Goal: Register for event/course

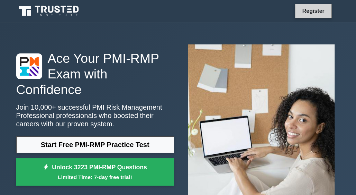
click at [304, 9] on link "Register" at bounding box center [313, 11] width 30 height 9
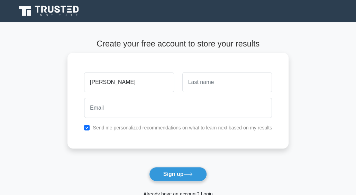
type input "mohamed"
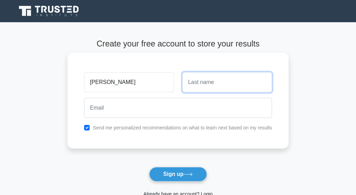
click at [193, 87] on input "text" at bounding box center [227, 82] width 90 height 20
type input "jama"
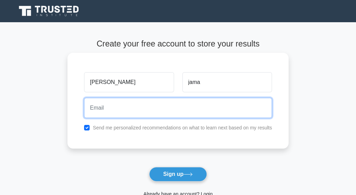
click at [155, 105] on input "email" at bounding box center [178, 108] width 188 height 20
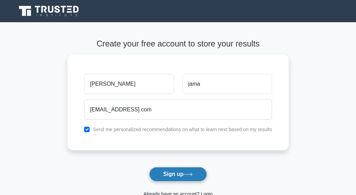
click at [176, 167] on button "Sign up" at bounding box center [178, 174] width 58 height 15
click at [173, 177] on button "Sign up" at bounding box center [178, 174] width 58 height 15
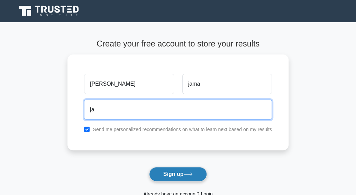
type input "j"
type input "jamacmohamed745@gmail.com"
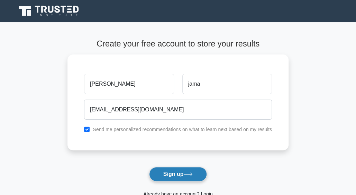
click at [175, 172] on button "Sign up" at bounding box center [178, 174] width 58 height 15
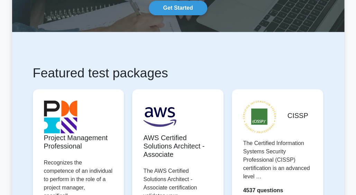
scroll to position [111, 0]
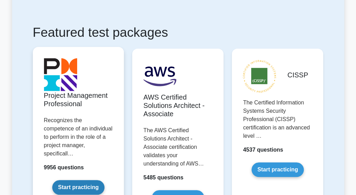
click at [70, 180] on link "Start practicing" at bounding box center [78, 187] width 52 height 15
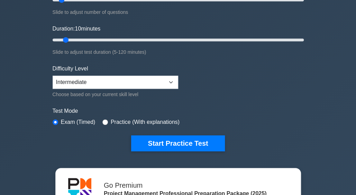
scroll to position [111, 0]
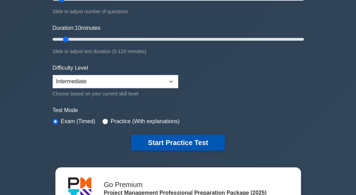
click at [170, 138] on button "Start Practice Test" at bounding box center [177, 142] width 93 height 16
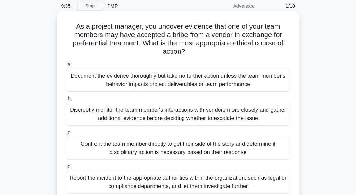
scroll to position [42, 0]
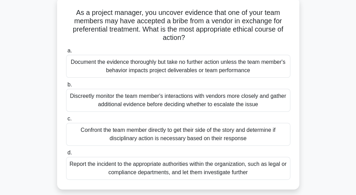
click at [86, 66] on div "Document the evidence thoroughly but take no further action unless the team mem…" at bounding box center [178, 66] width 224 height 23
click at [66, 53] on input "a. Document the evidence thoroughly but take no further action unless the team …" at bounding box center [66, 50] width 0 height 5
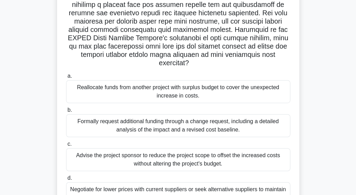
scroll to position [179, 0]
